Goal: Task Accomplishment & Management: Manage account settings

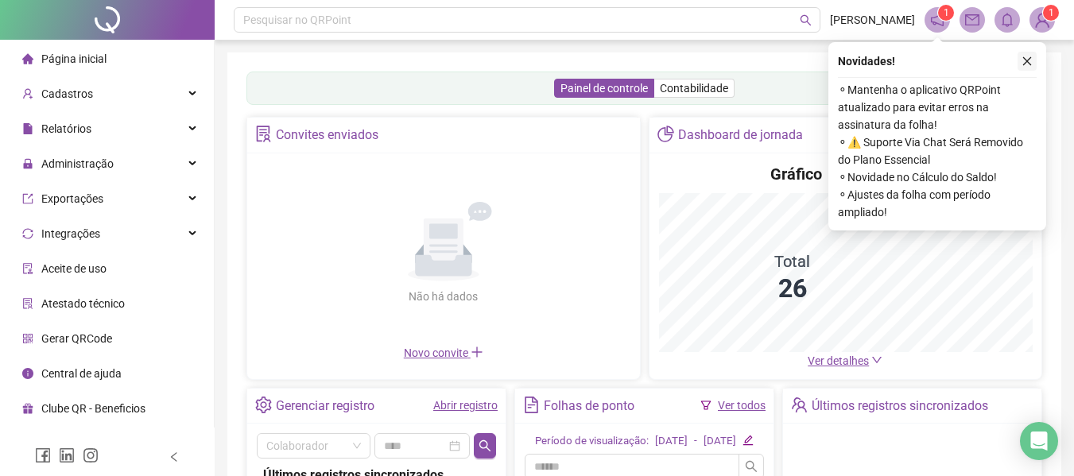
click at [1027, 56] on icon "close" at bounding box center [1027, 61] width 11 height 11
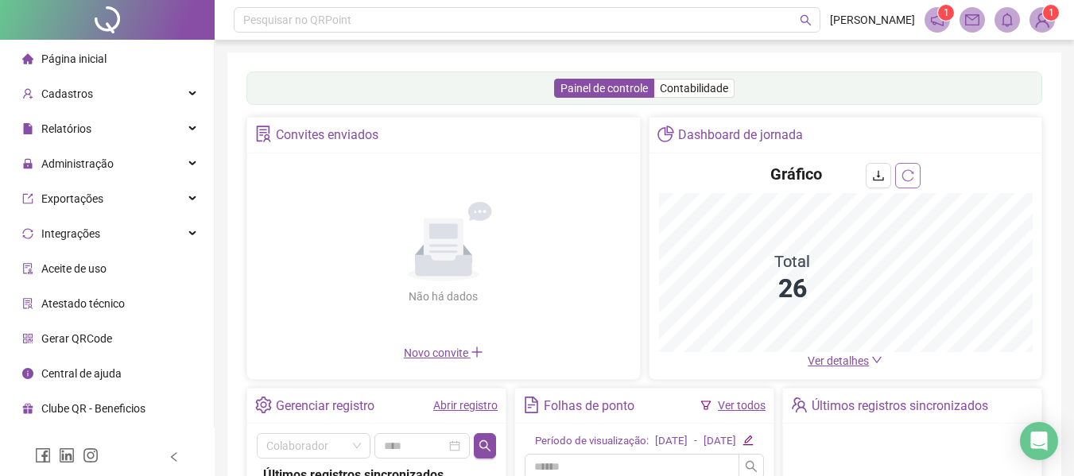
click at [765, 193] on div "Gráfico" at bounding box center [846, 178] width 374 height 30
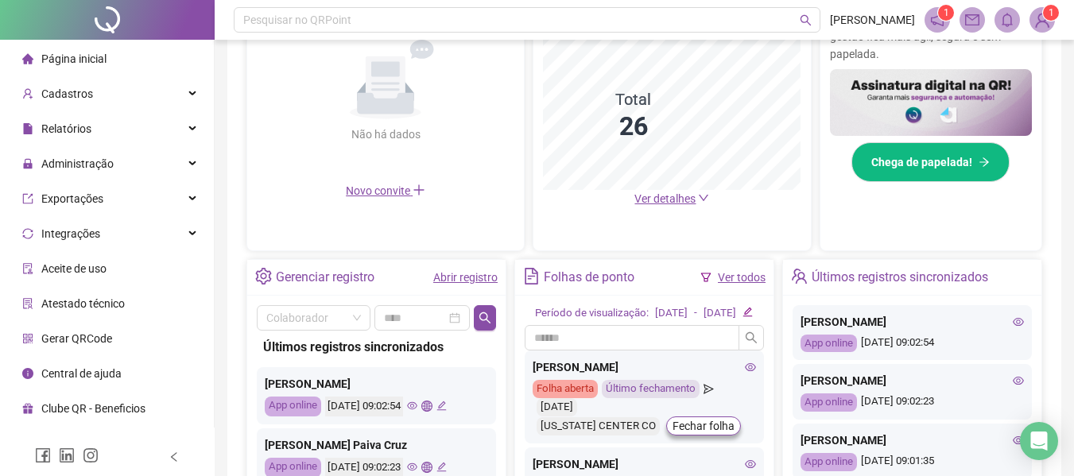
scroll to position [398, 0]
click at [732, 278] on link "Ver todos" at bounding box center [742, 276] width 48 height 13
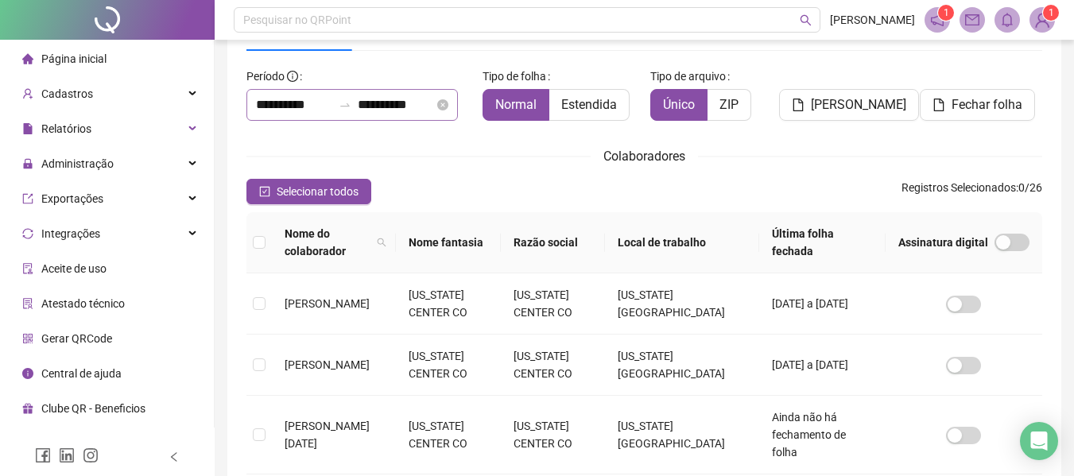
scroll to position [87, 0]
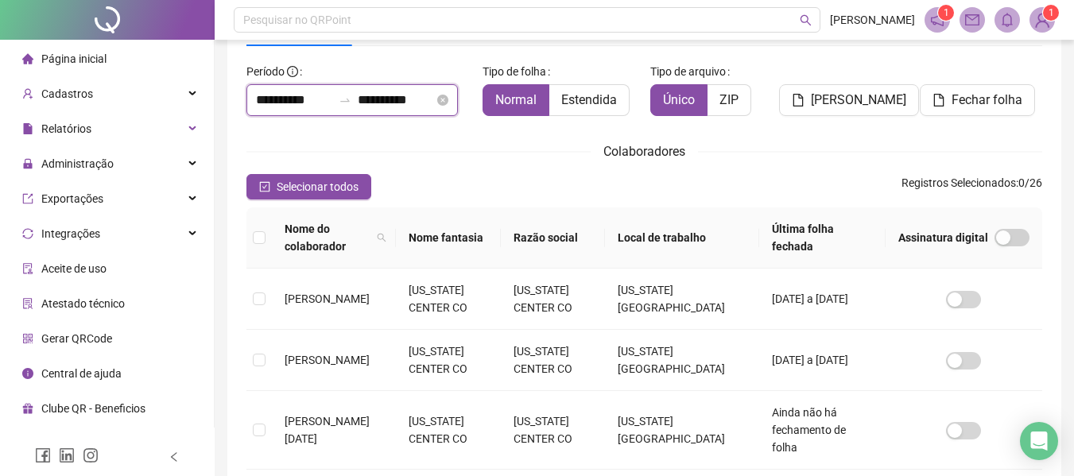
click at [393, 96] on input "**********" at bounding box center [396, 100] width 76 height 19
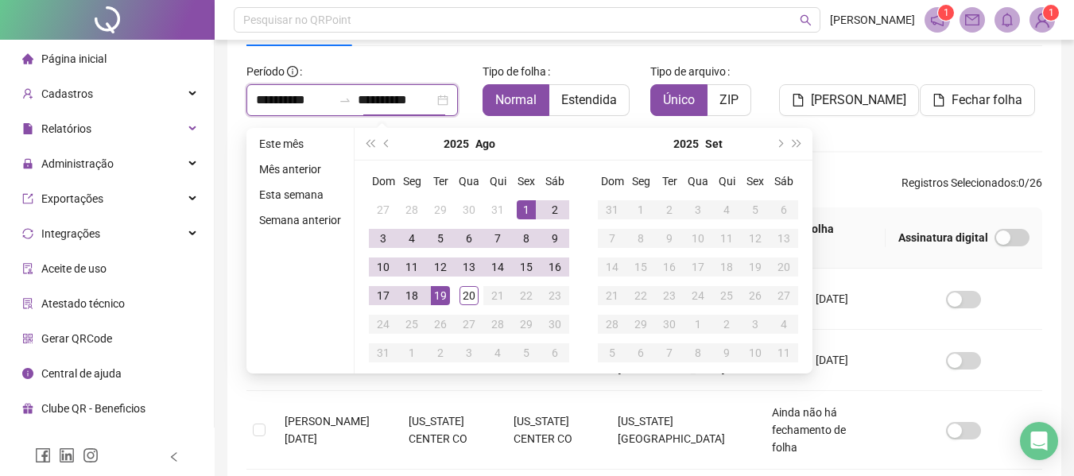
type input "**********"
click at [434, 295] on div "19" at bounding box center [440, 295] width 19 height 19
type input "**********"
click at [231, 173] on div "**********" at bounding box center [644, 475] width 834 height 1021
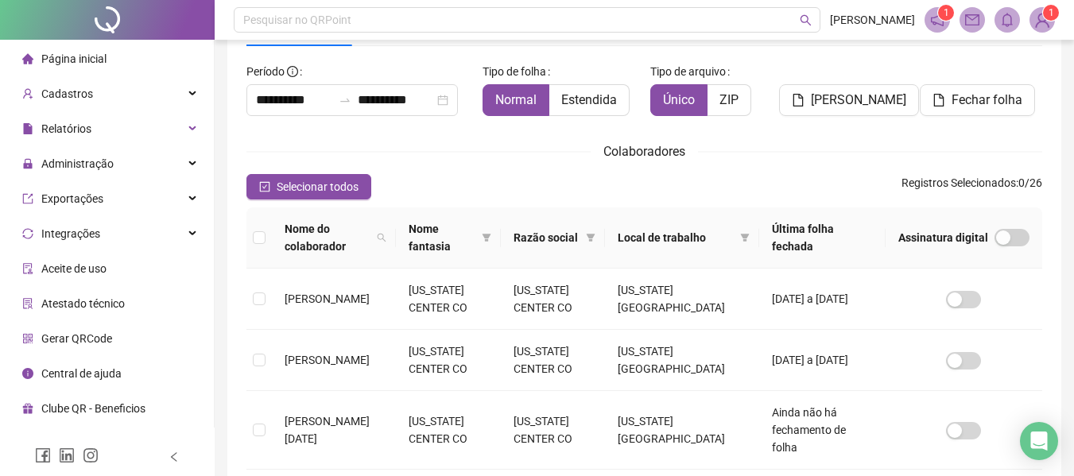
click at [262, 228] on th at bounding box center [259, 238] width 25 height 61
click at [283, 184] on span "Selecionar todos" at bounding box center [318, 186] width 82 height 17
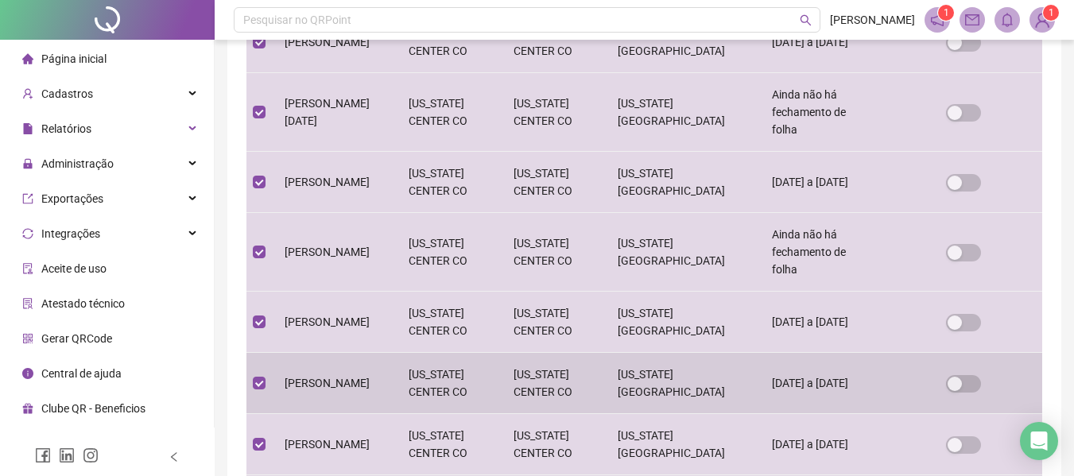
scroll to position [631, 0]
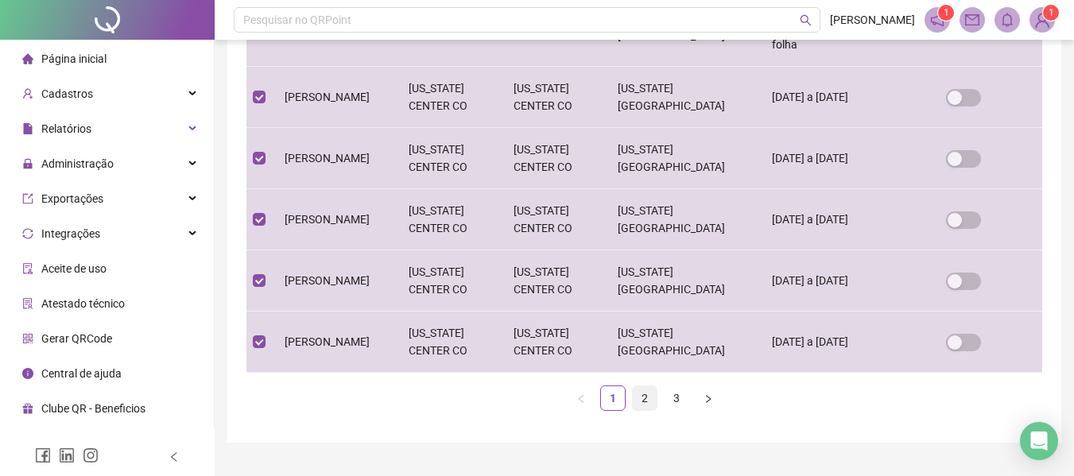
click at [644, 386] on link "2" at bounding box center [645, 398] width 24 height 24
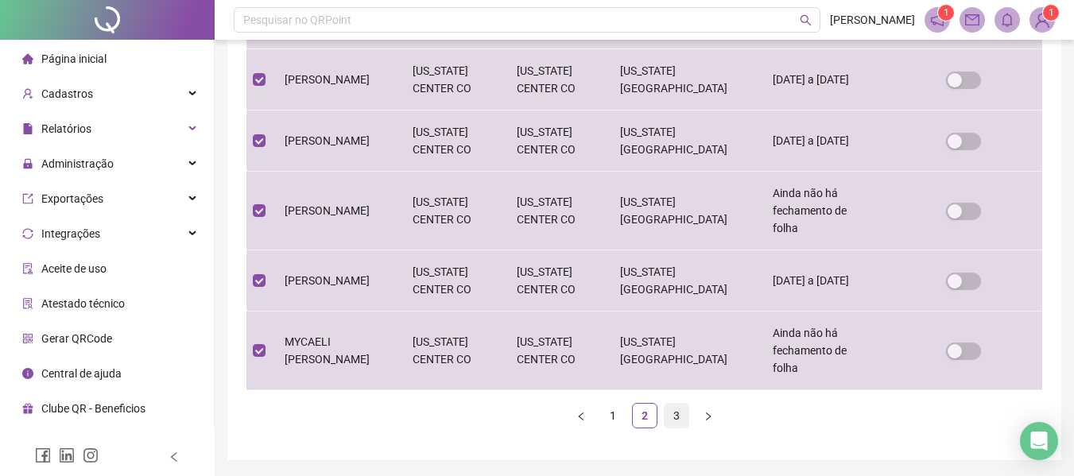
click at [681, 404] on link "3" at bounding box center [677, 416] width 24 height 24
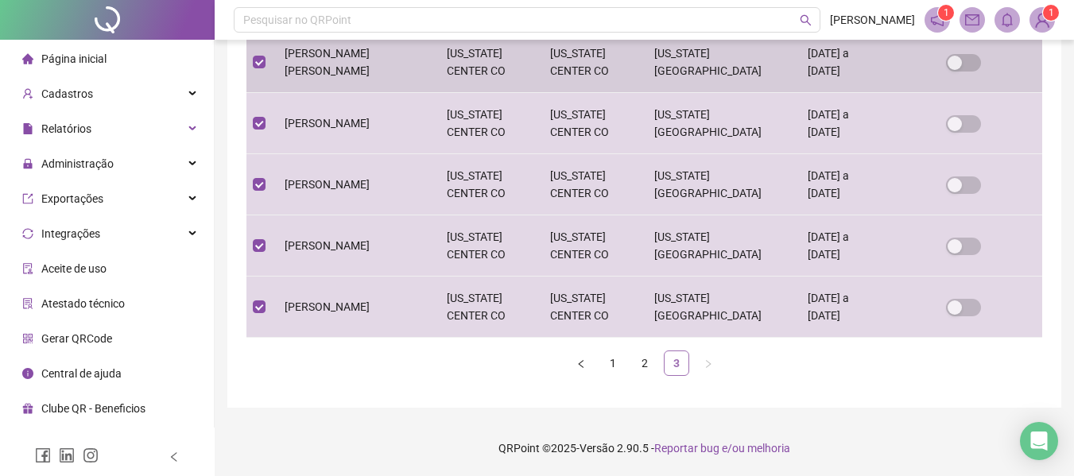
scroll to position [87, 0]
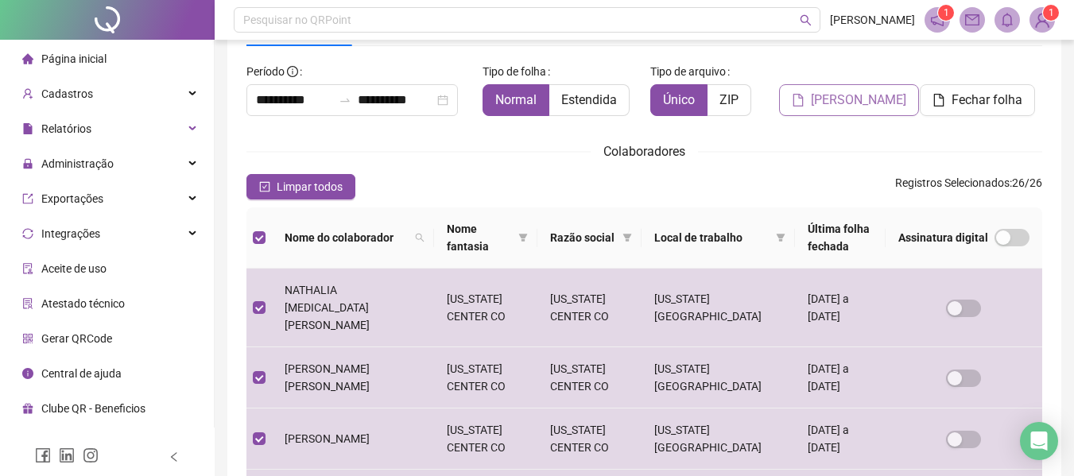
click at [854, 101] on span "Gerar espelho" at bounding box center [858, 100] width 95 height 19
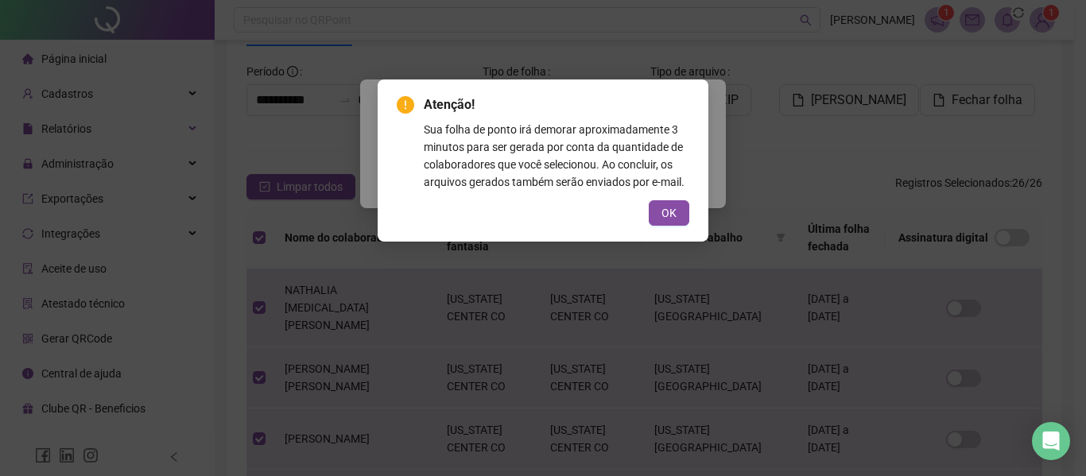
click at [676, 210] on button "OK" at bounding box center [669, 212] width 41 height 25
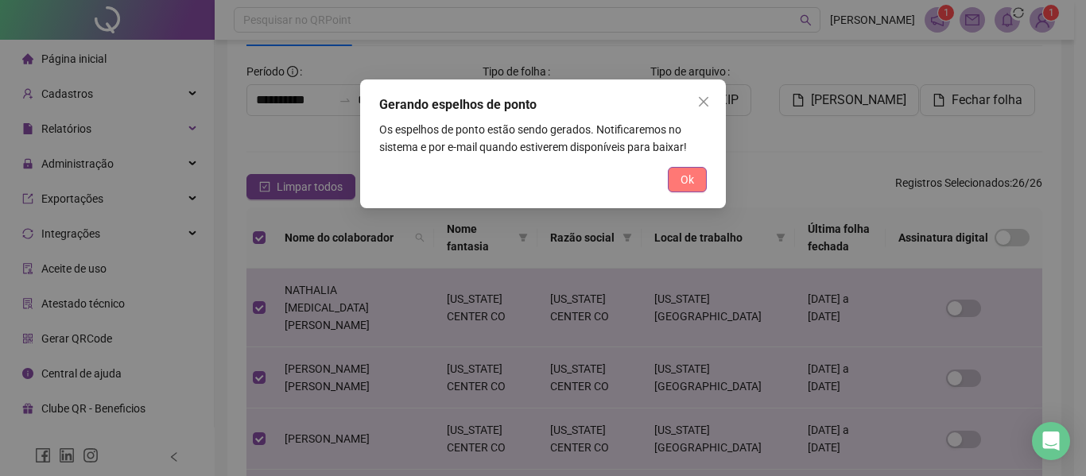
click at [675, 174] on button "Ok" at bounding box center [687, 179] width 39 height 25
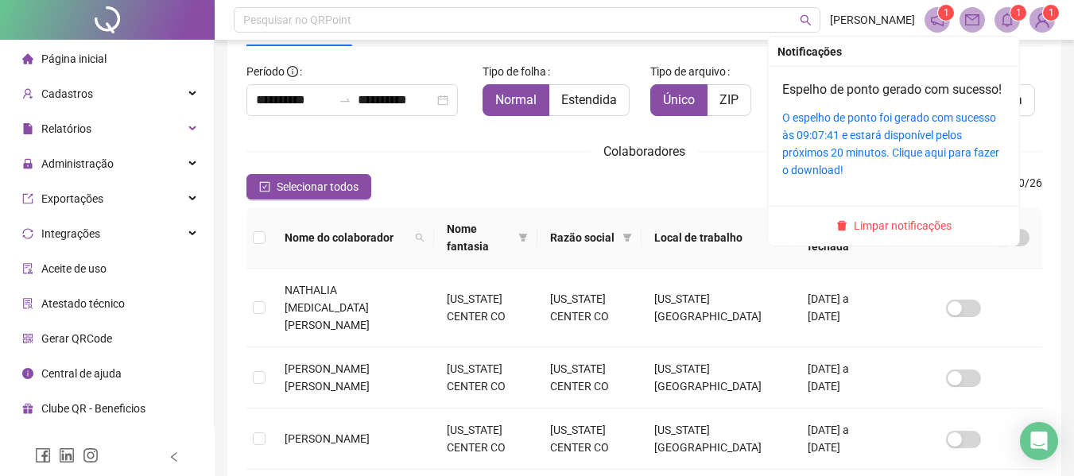
click at [1004, 25] on icon "bell" at bounding box center [1007, 20] width 11 height 14
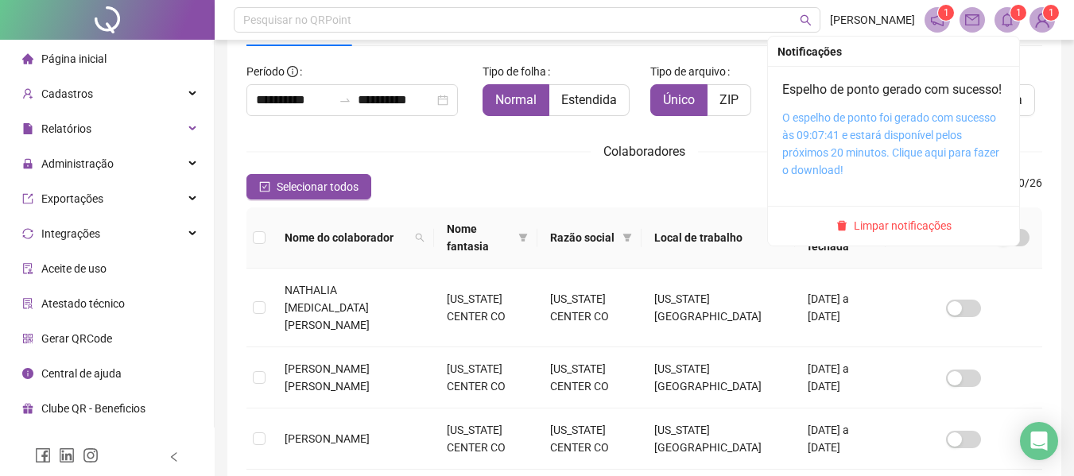
click at [833, 147] on link "O espelho de ponto foi gerado com sucesso às 09:07:41 e estará disponível pelos…" at bounding box center [891, 143] width 217 height 65
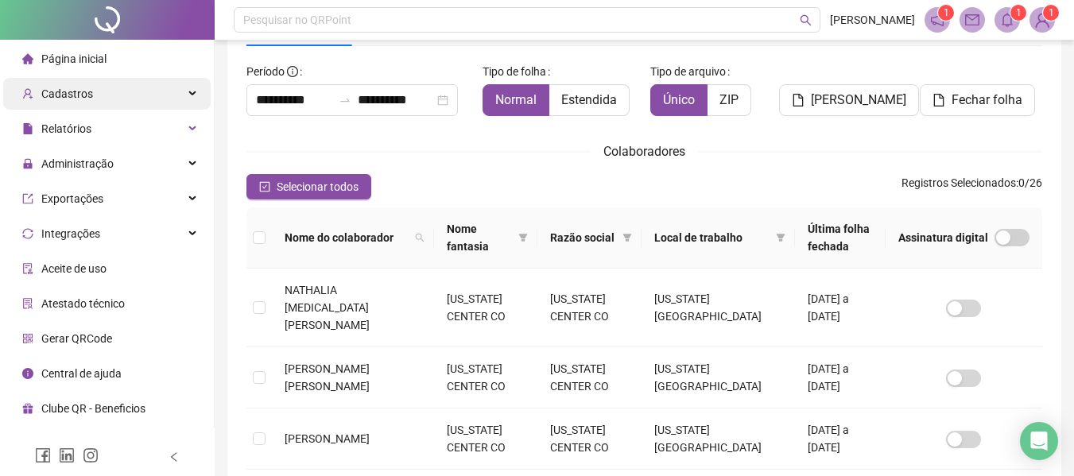
click at [42, 91] on span "Cadastros" at bounding box center [67, 93] width 52 height 13
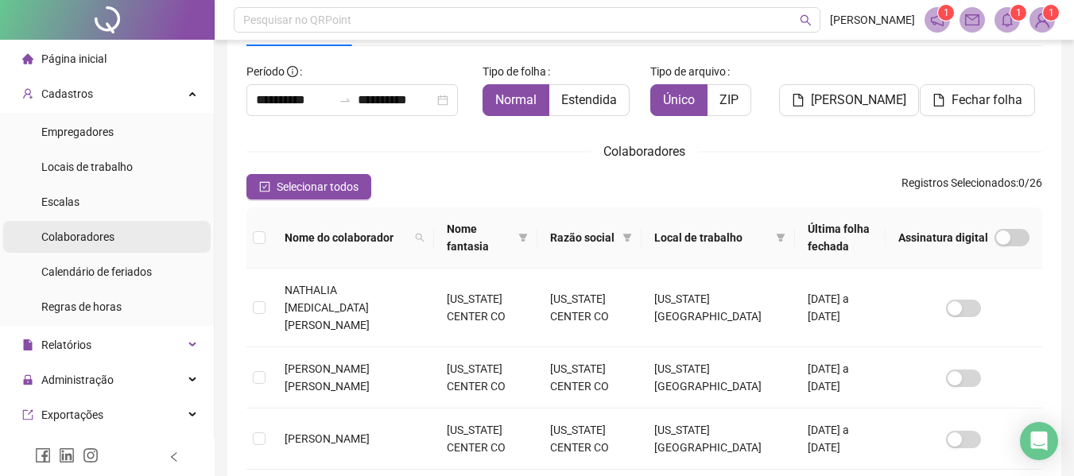
click at [84, 244] on div "Colaboradores" at bounding box center [77, 237] width 73 height 32
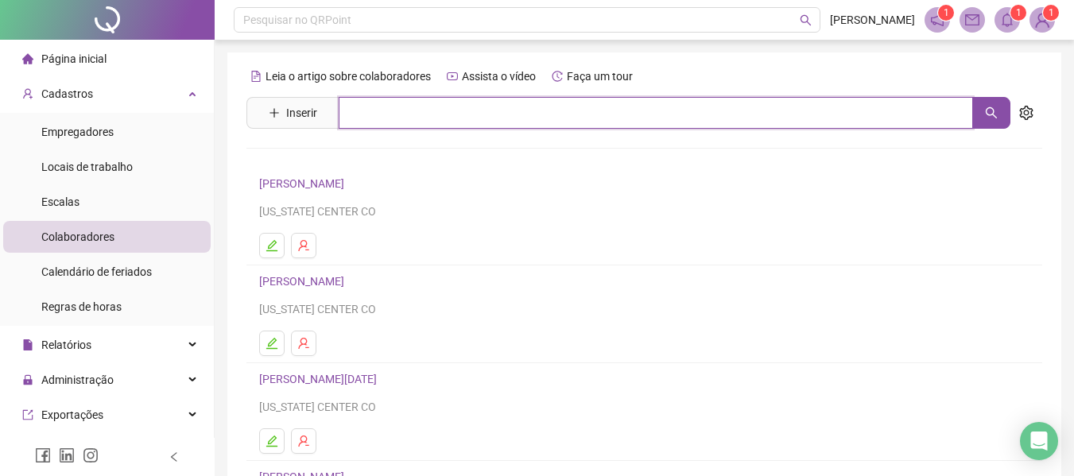
click at [369, 108] on input "text" at bounding box center [656, 113] width 635 height 32
type input "*****"
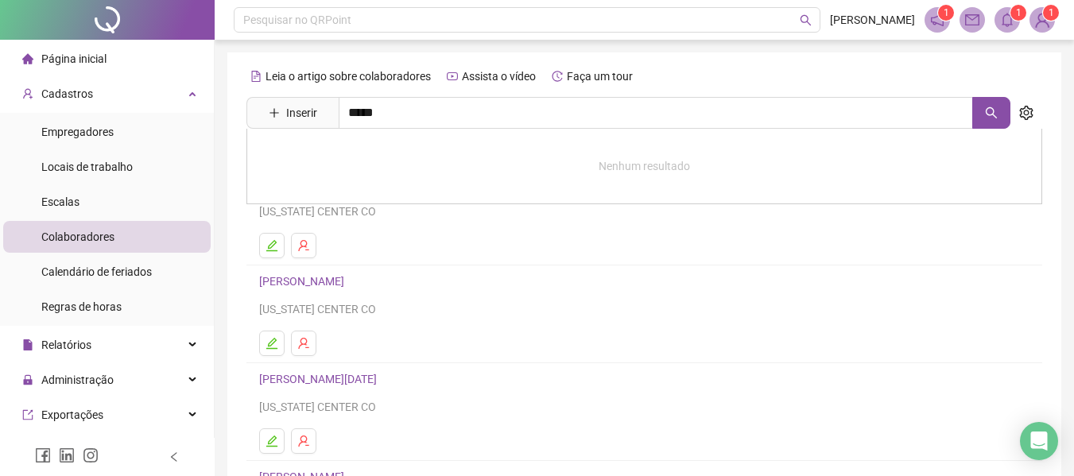
click at [828, 262] on li "ANA CRISTINA TAVARES VIEIRA TEXAS CENTER CO" at bounding box center [645, 217] width 796 height 98
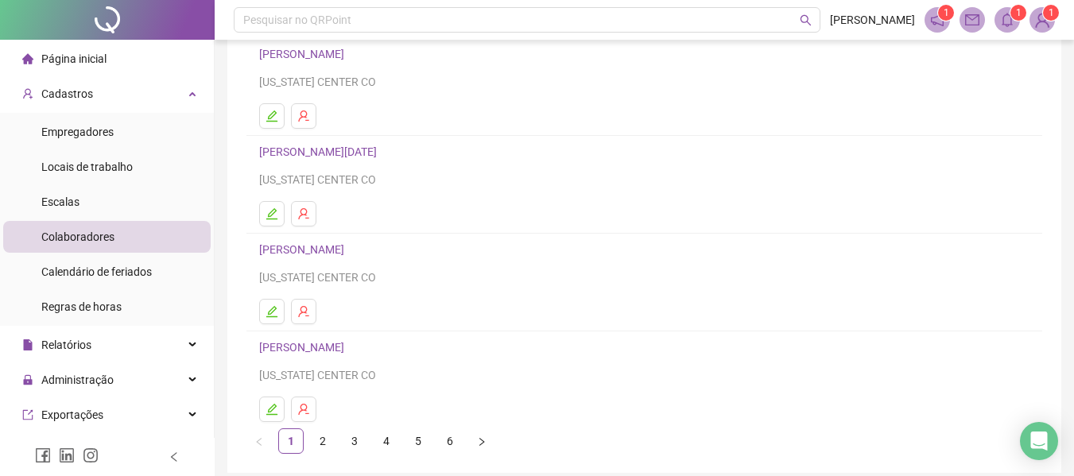
scroll to position [293, 0]
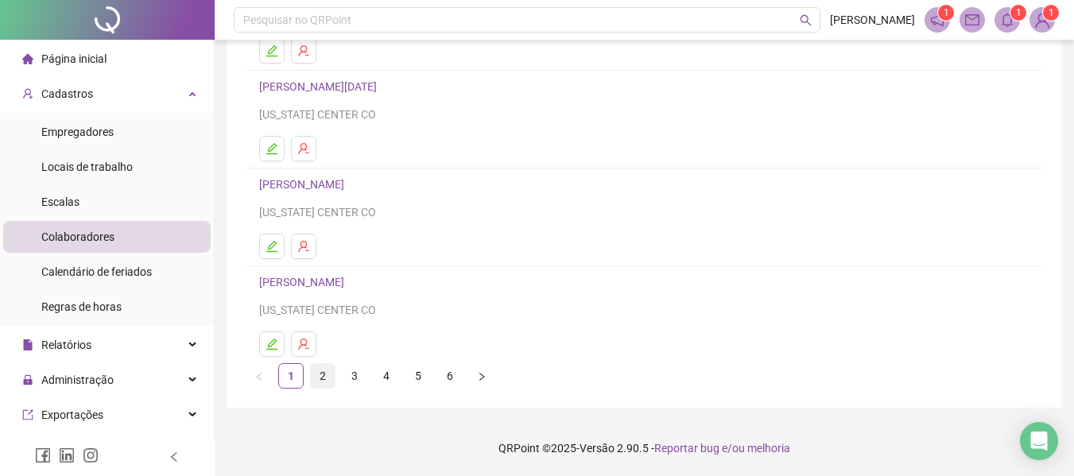
click at [328, 374] on link "2" at bounding box center [323, 376] width 24 height 24
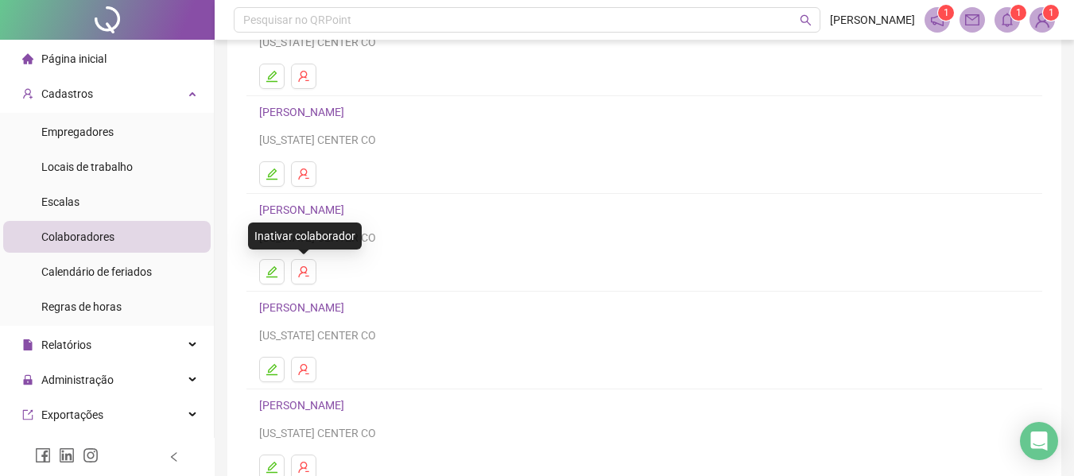
scroll to position [80, 0]
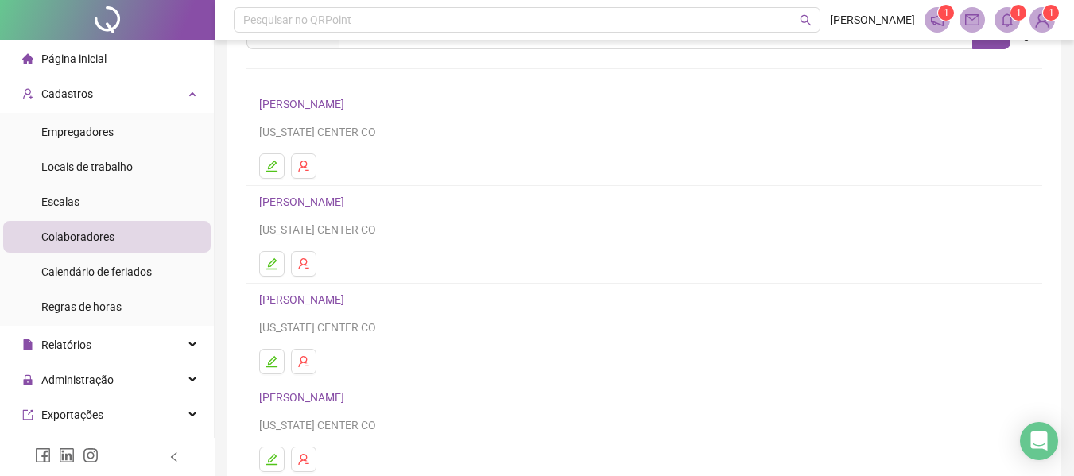
click at [305, 99] on link "HEBERT DOUGLAS DORNELES" at bounding box center [304, 104] width 90 height 13
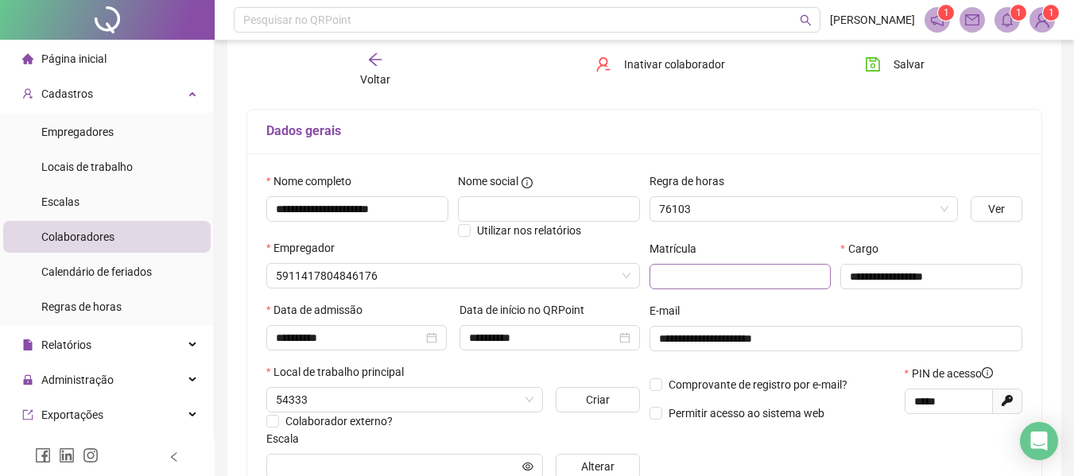
type input "**********"
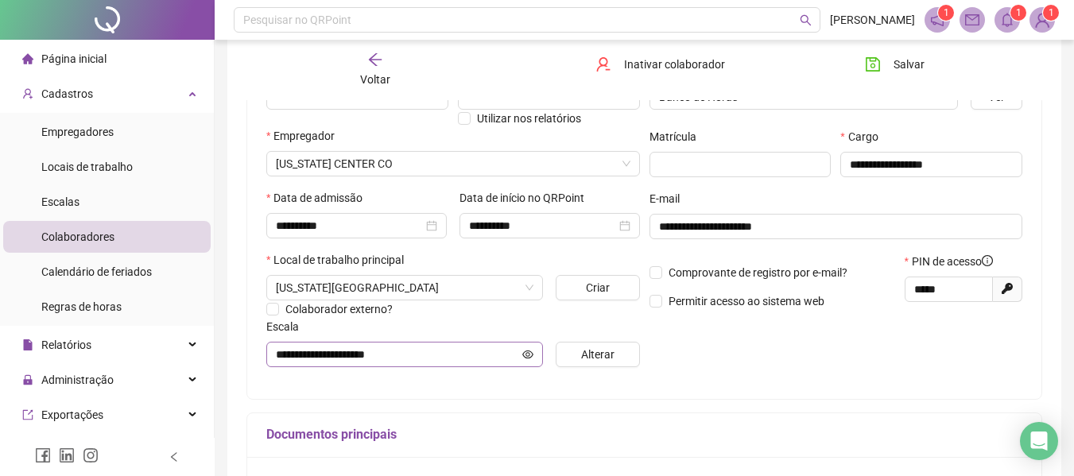
scroll to position [192, 0]
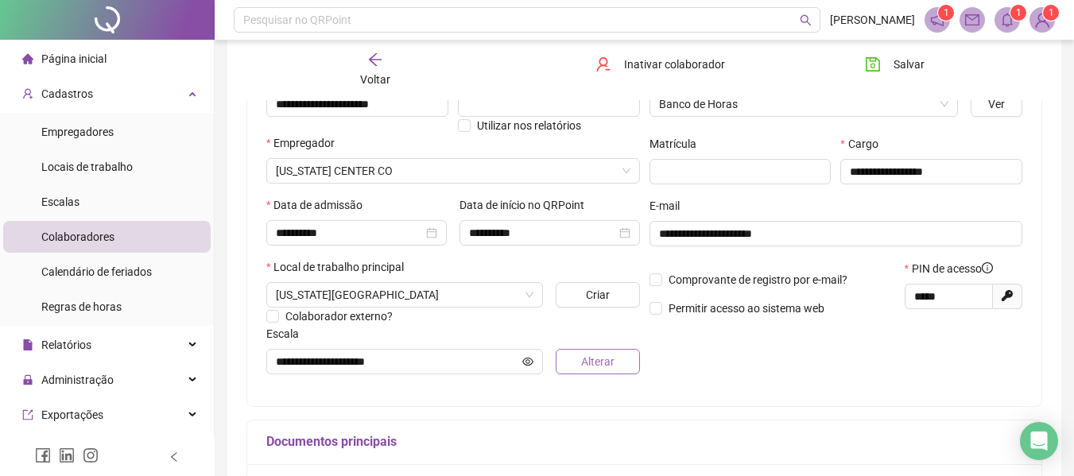
click at [597, 360] on span "Alterar" at bounding box center [597, 361] width 33 height 17
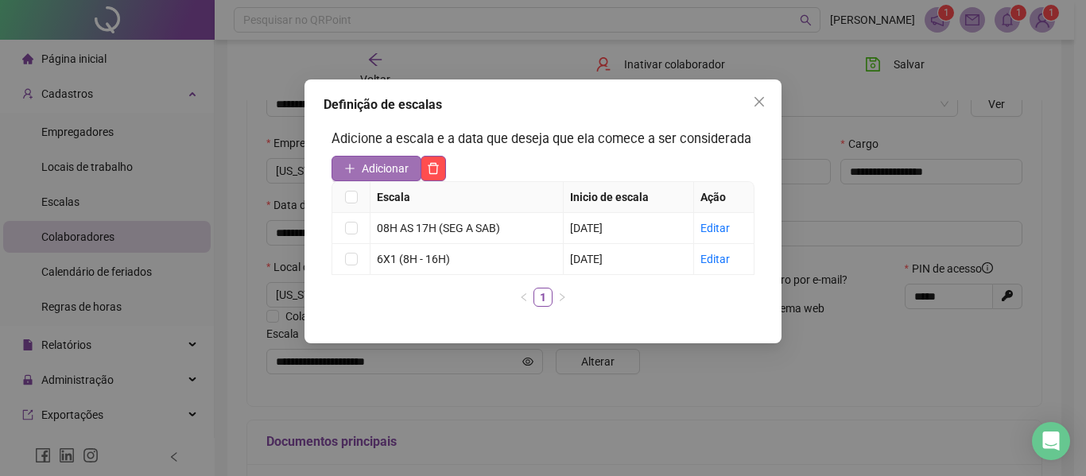
click at [371, 172] on span "Adicionar" at bounding box center [385, 168] width 47 height 17
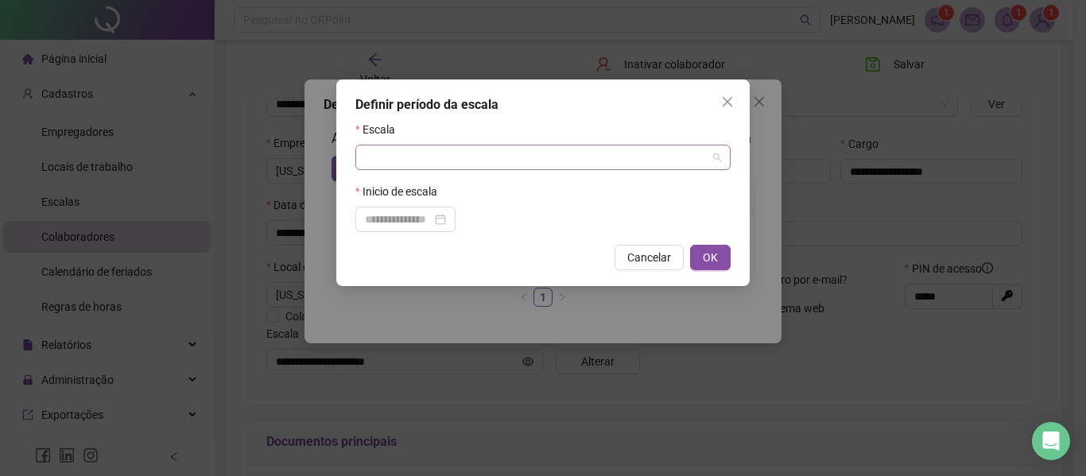
click at [400, 161] on input "search" at bounding box center [536, 158] width 342 height 24
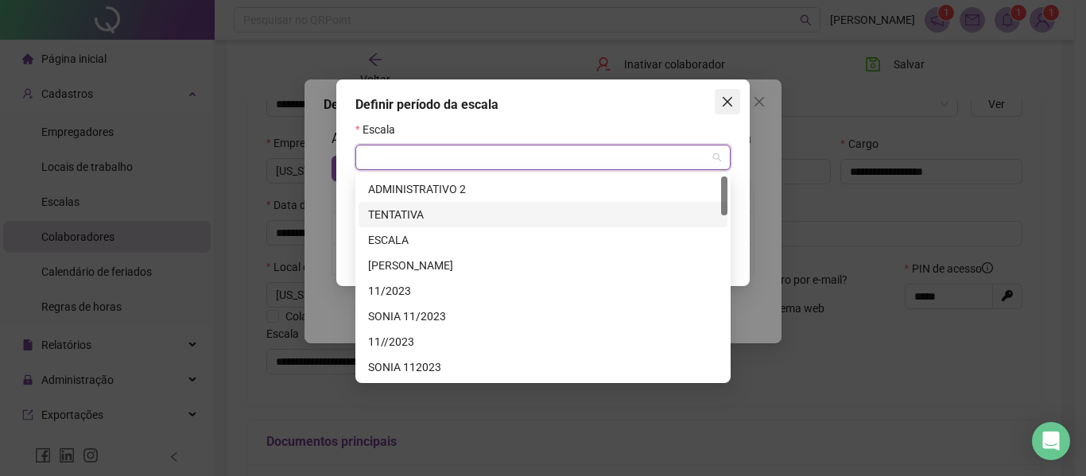
click at [724, 99] on icon "close" at bounding box center [727, 101] width 13 height 13
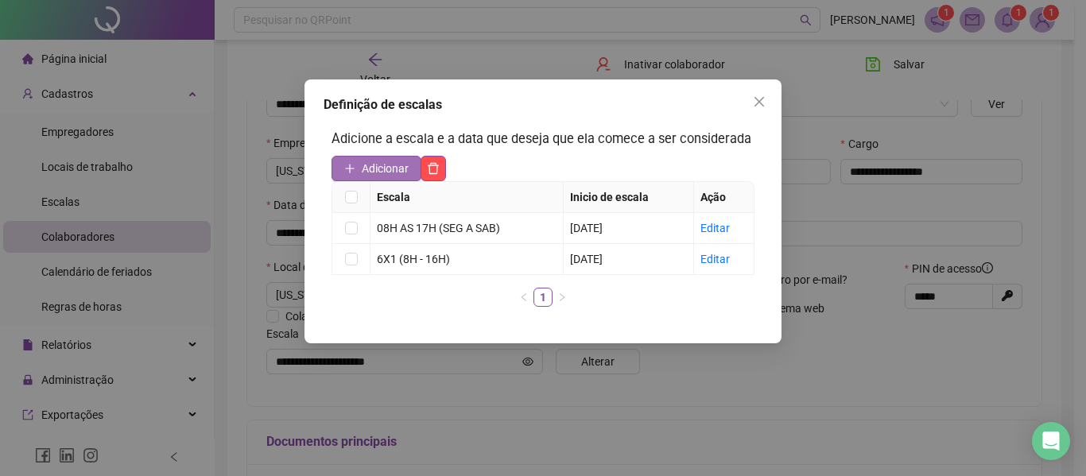
click at [392, 160] on span "Adicionar" at bounding box center [385, 168] width 47 height 17
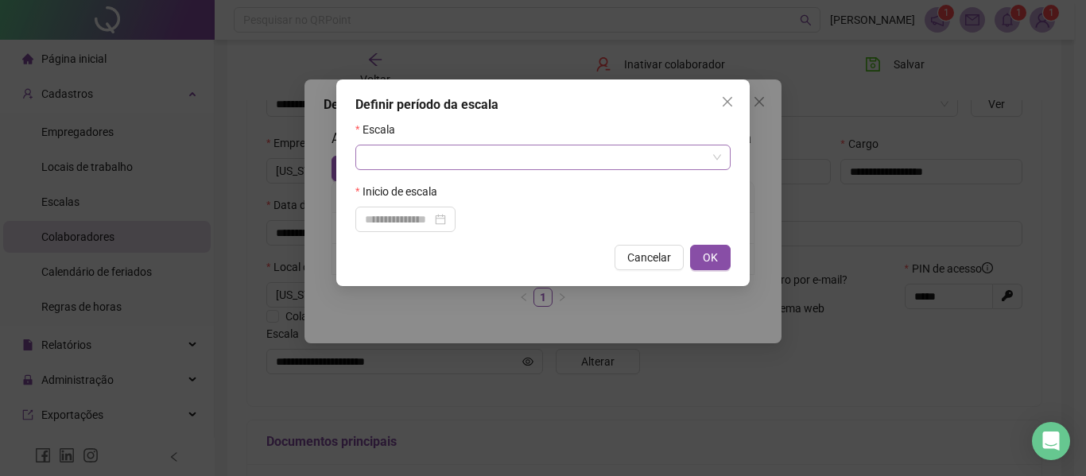
click at [392, 159] on input "search" at bounding box center [536, 158] width 342 height 24
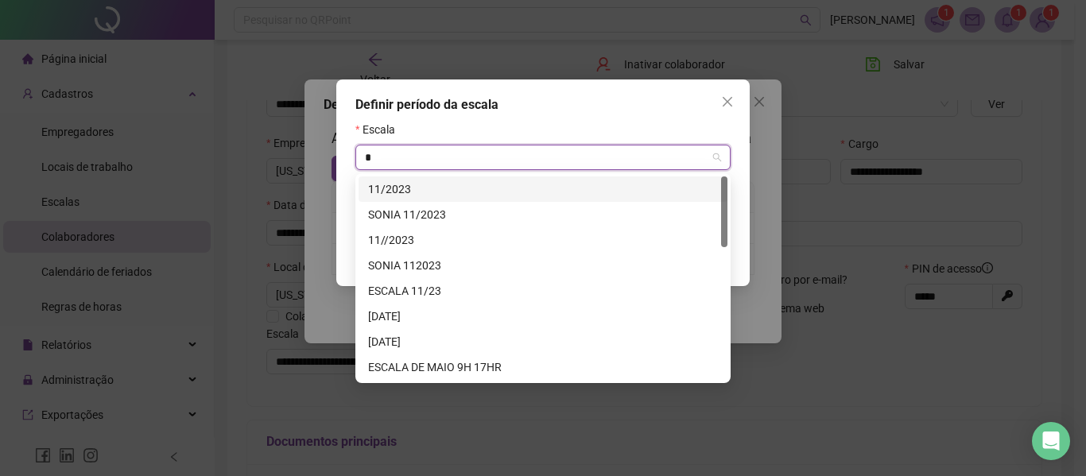
type input "**"
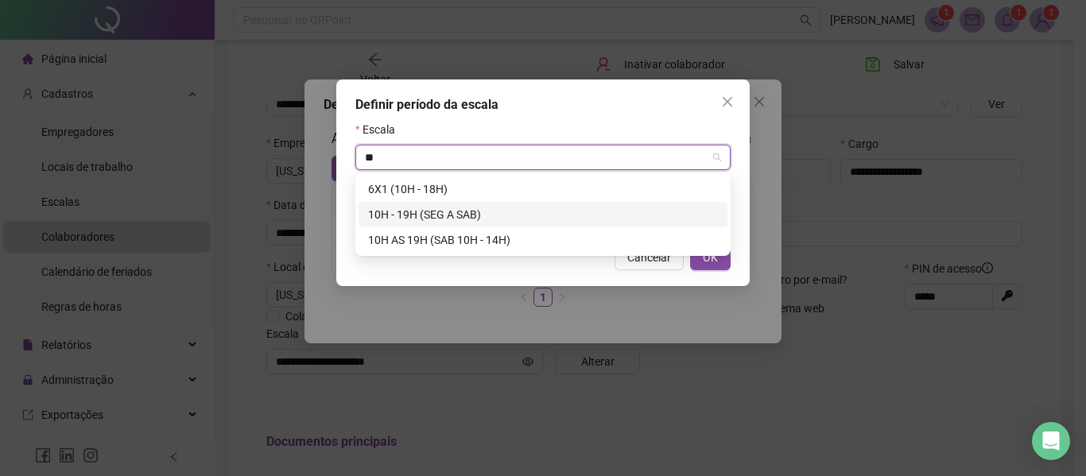
click at [455, 212] on div "10H - 19H (SEG A SAB)" at bounding box center [543, 214] width 350 height 17
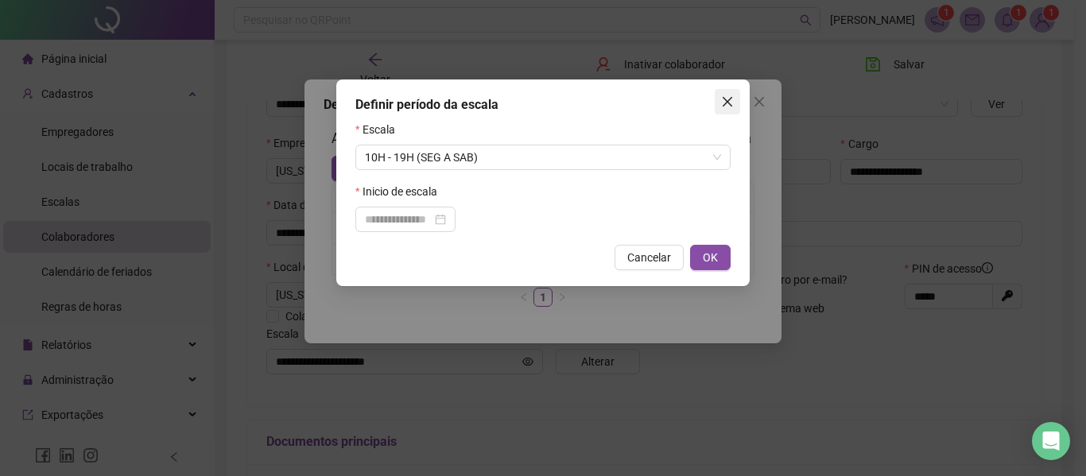
click at [732, 100] on icon "close" at bounding box center [727, 101] width 13 height 13
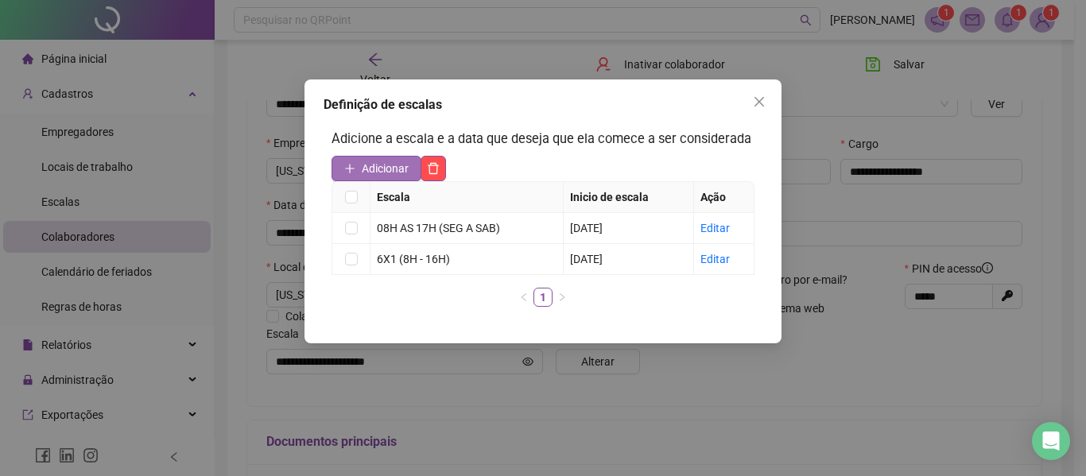
click at [392, 167] on span "Adicionar" at bounding box center [385, 168] width 47 height 17
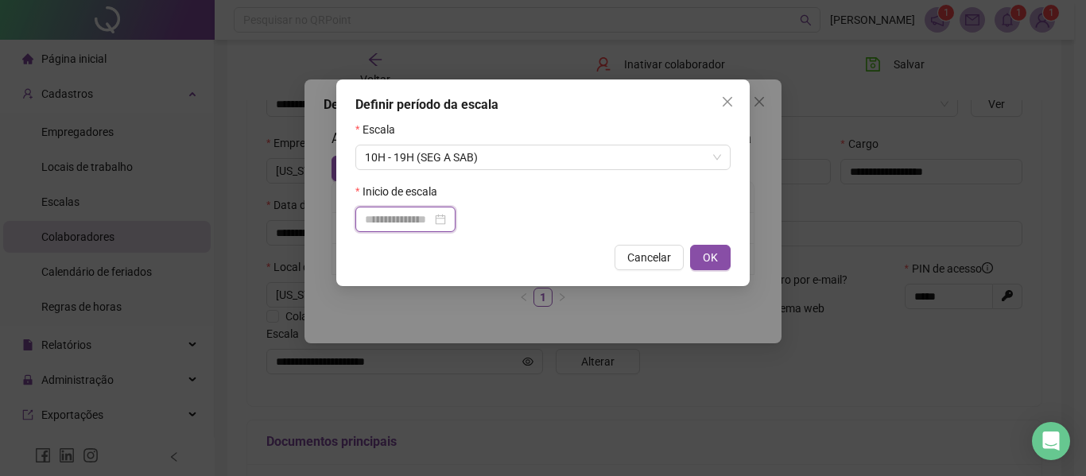
click at [428, 216] on input at bounding box center [398, 219] width 67 height 17
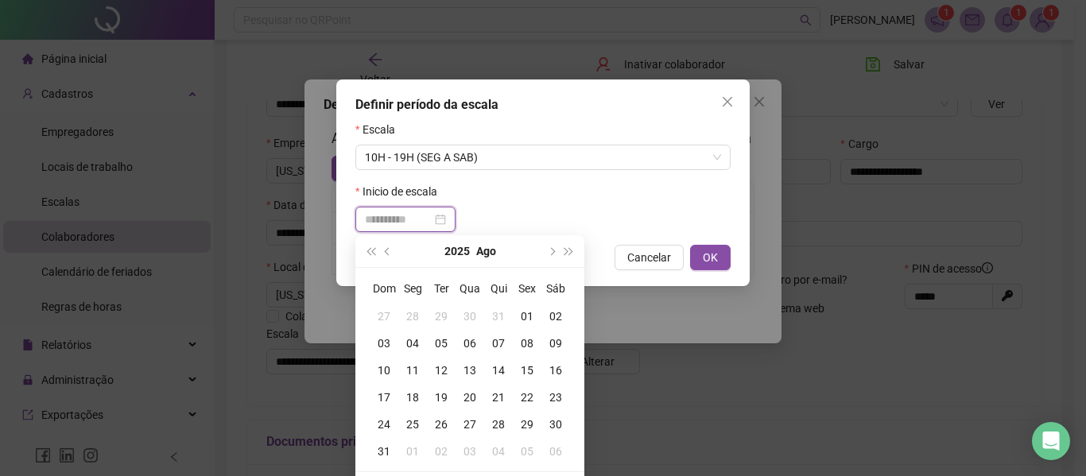
type input "**********"
click at [527, 310] on div "01" at bounding box center [527, 316] width 29 height 17
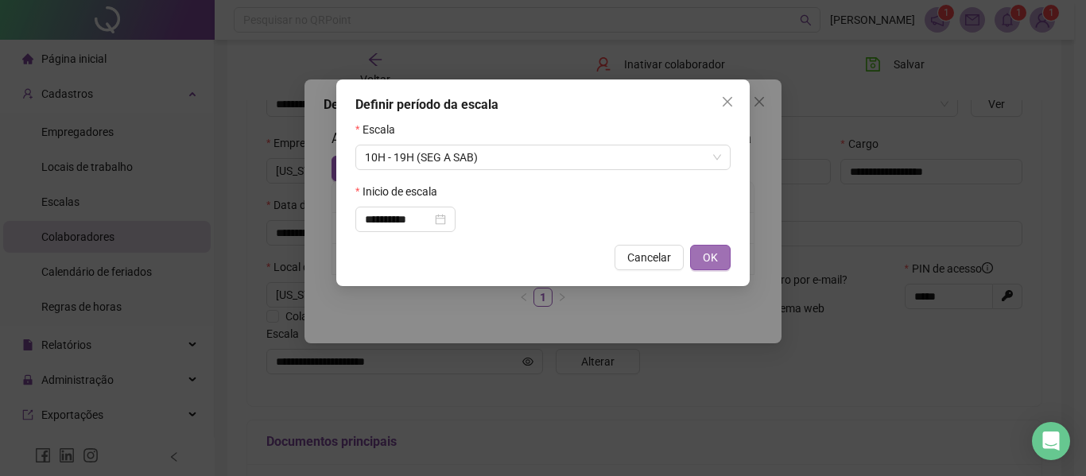
click at [716, 254] on span "OK" at bounding box center [710, 257] width 15 height 17
type input "**********"
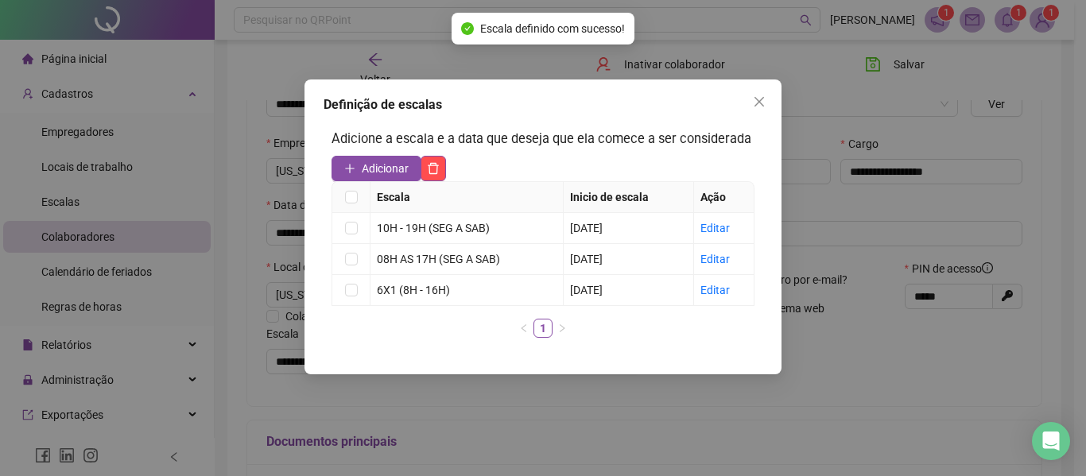
click at [772, 104] on div "Definição de escalas Adicione a escala e a data que deseja que ela comece a ser…" at bounding box center [543, 227] width 477 height 295
click at [765, 107] on icon "close" at bounding box center [759, 101] width 13 height 13
